Goal: Obtain resource: Obtain resource

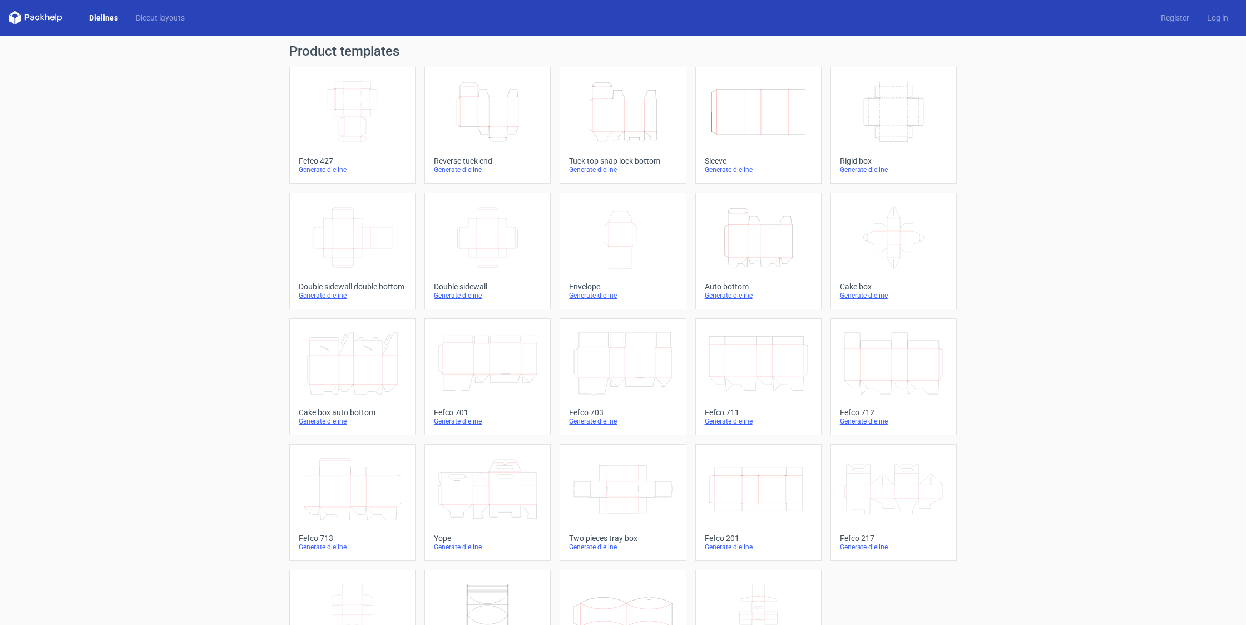
scroll to position [1, 0]
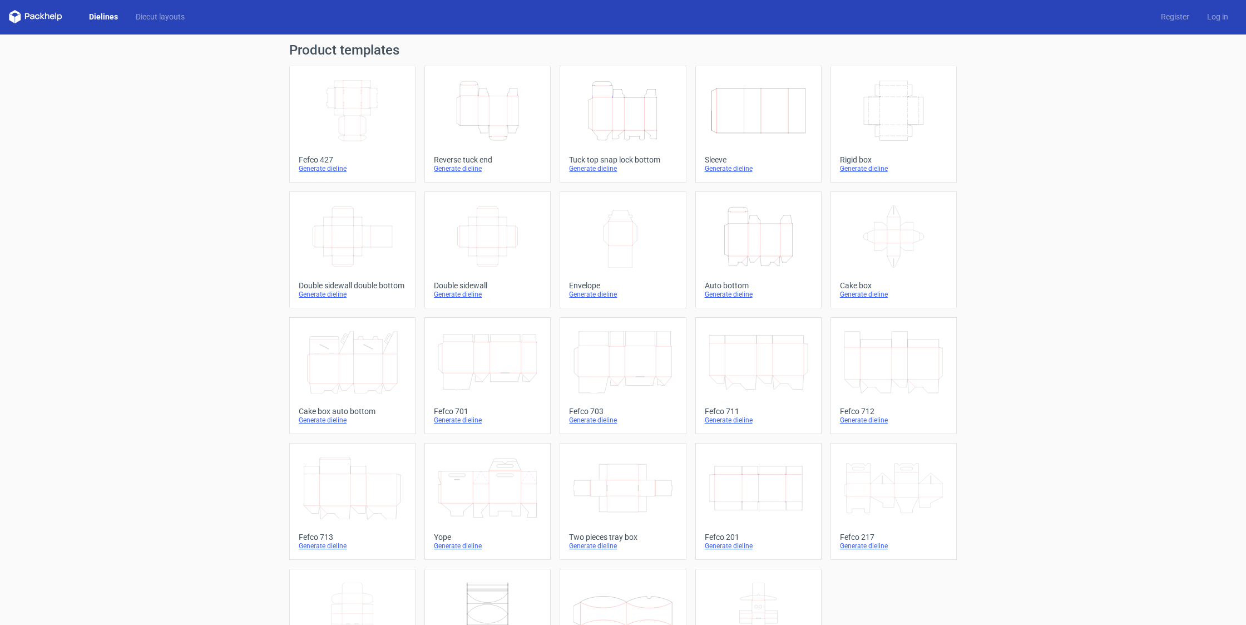
click at [488, 117] on icon "Height Depth Width" at bounding box center [487, 111] width 98 height 62
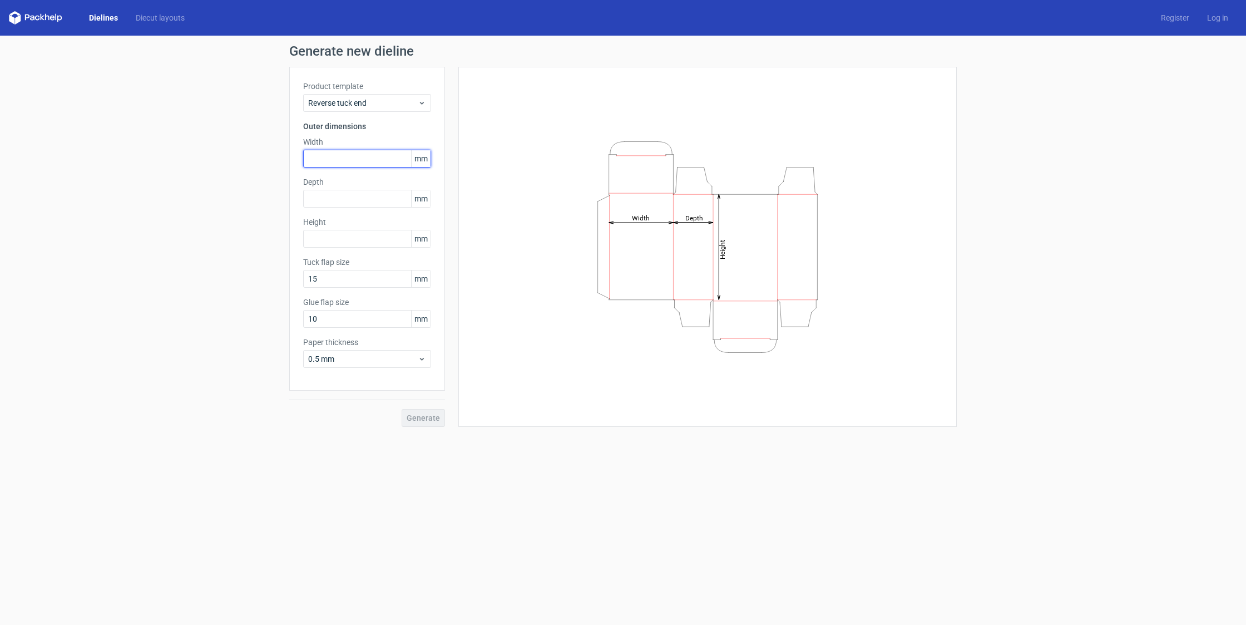
click at [351, 160] on input "text" at bounding box center [367, 159] width 128 height 18
drag, startPoint x: 285, startPoint y: 158, endPoint x: 268, endPoint y: 156, distance: 17.4
click at [303, 156] on input "35" at bounding box center [367, 159] width 128 height 18
type input "184"
type input "35"
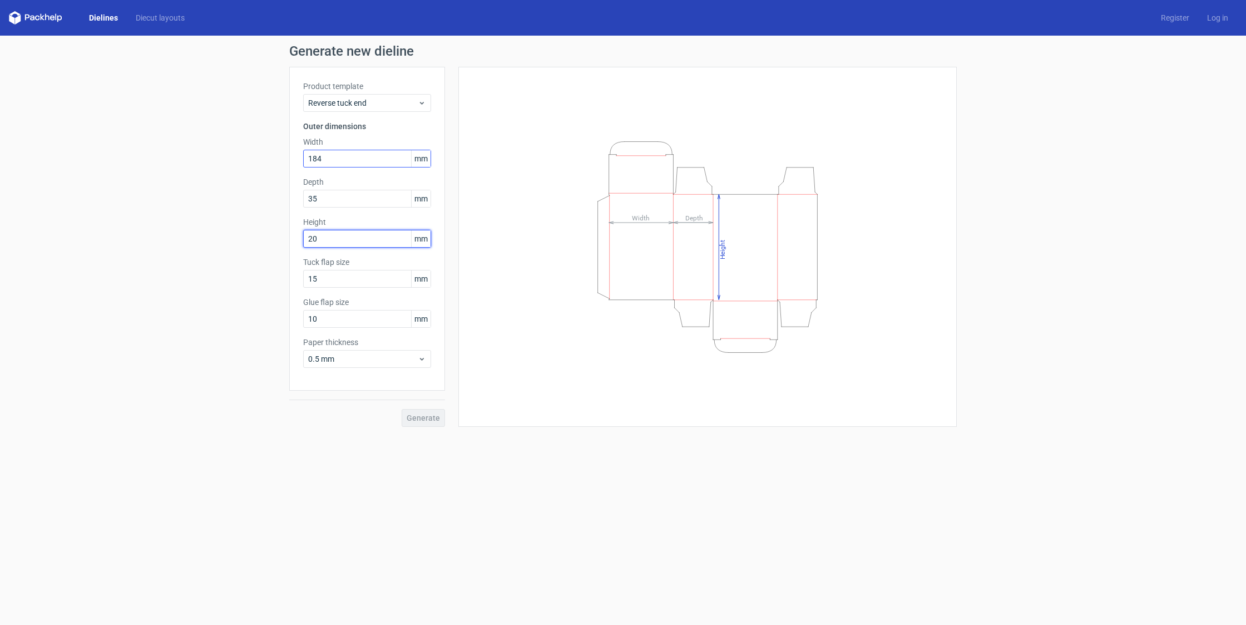
type input "209"
click at [631, 375] on div "Height Depth Width" at bounding box center [707, 247] width 471 height 332
click at [432, 422] on span "Generate" at bounding box center [423, 418] width 33 height 8
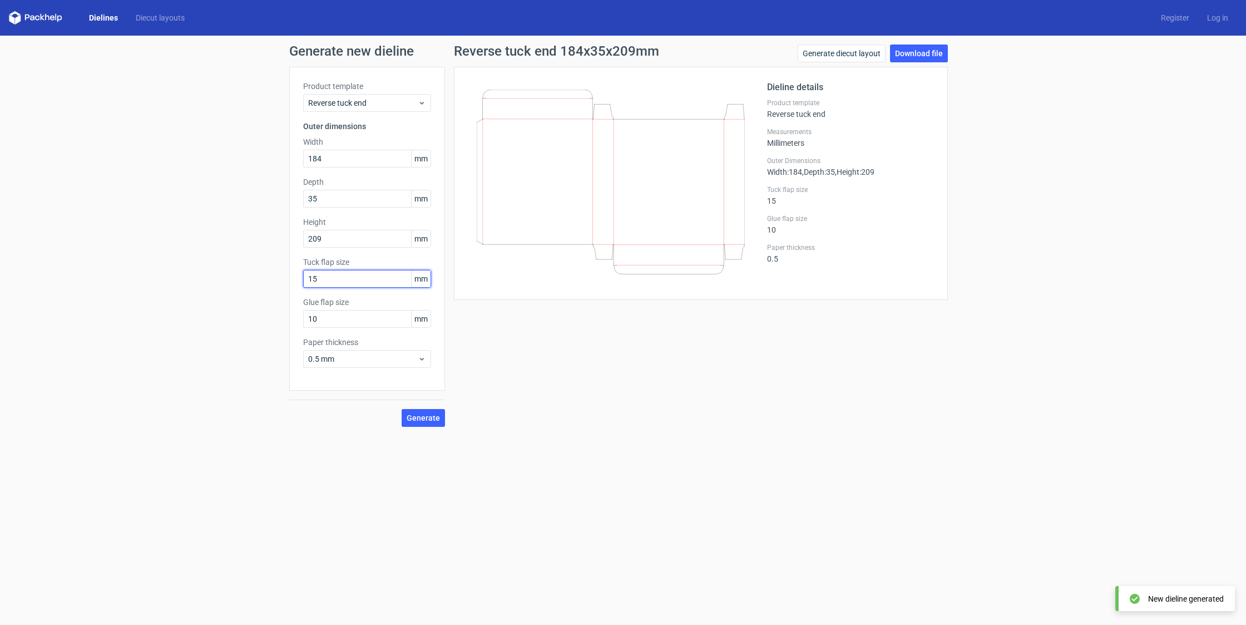
drag, startPoint x: 348, startPoint y: 289, endPoint x: 303, endPoint y: 287, distance: 44.6
click at [303, 287] on input "15" at bounding box center [367, 279] width 128 height 18
type input "18"
click at [425, 422] on span "Generate" at bounding box center [423, 418] width 33 height 8
drag, startPoint x: 338, startPoint y: 327, endPoint x: 299, endPoint y: 327, distance: 38.9
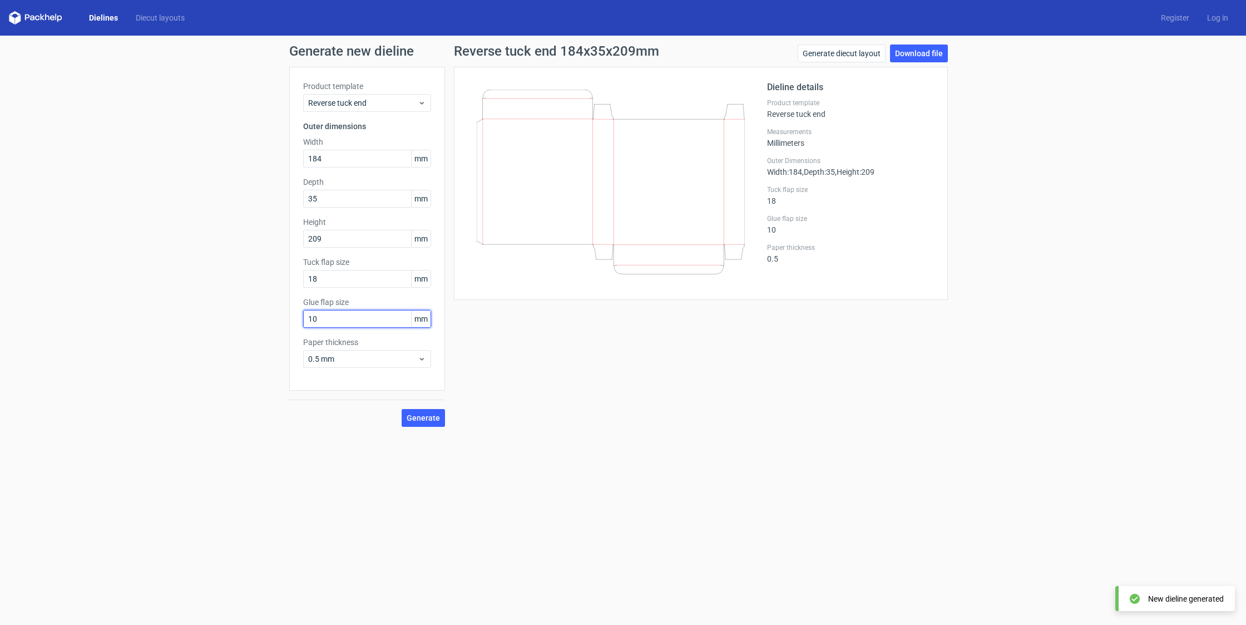
click at [303, 327] on input "10" at bounding box center [367, 319] width 128 height 18
type input "18"
click at [432, 422] on span "Generate" at bounding box center [423, 418] width 33 height 8
click at [926, 52] on link "Download file" at bounding box center [919, 54] width 58 height 18
